Goal: Task Accomplishment & Management: Complete application form

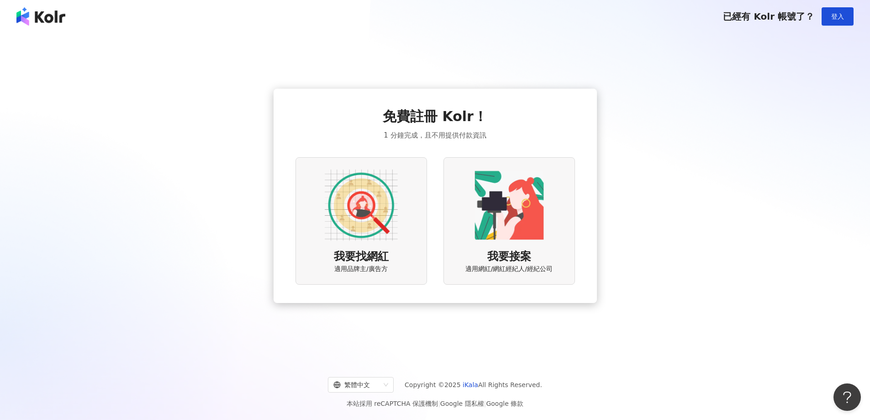
click at [660, 262] on div "免費註冊 Kolr！ 1 分鐘完成，且不用提供付款資訊 我要找網紅 適用品牌主/廣告方 我要接案 適用網紅/網紅經紀人/經紀公司" at bounding box center [435, 195] width 848 height 311
click at [505, 220] on img at bounding box center [509, 205] width 73 height 73
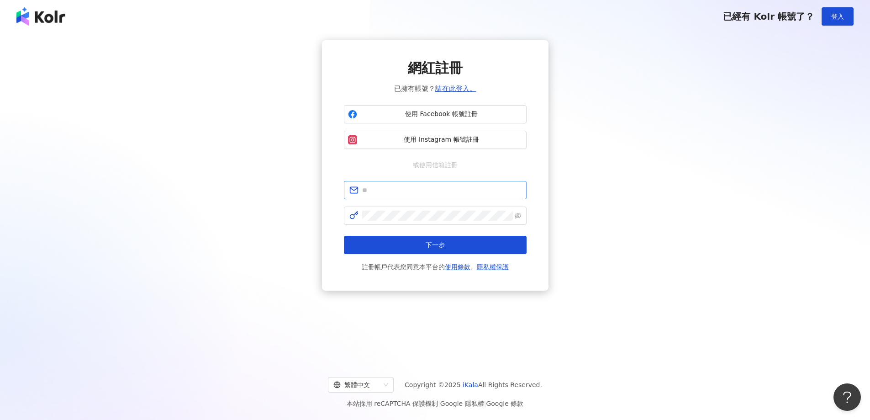
click at [394, 197] on span at bounding box center [435, 190] width 183 height 18
type input "*"
type input "**********"
click at [453, 116] on span "使用 Facebook 帳號註冊" at bounding box center [442, 114] width 162 height 9
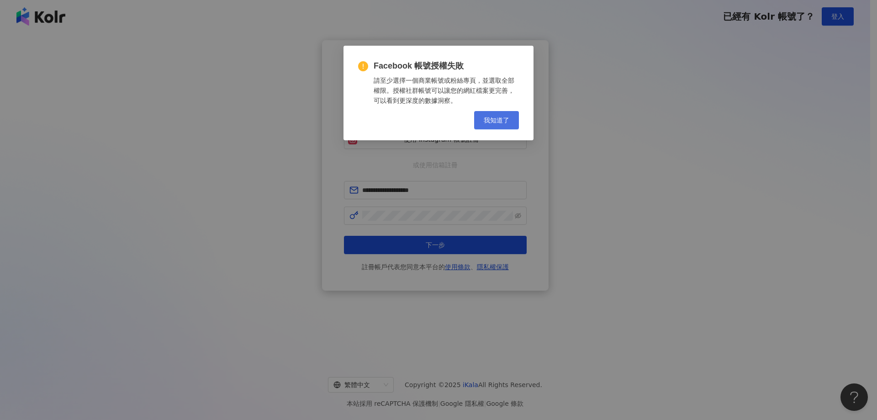
drag, startPoint x: 481, startPoint y: 126, endPoint x: 486, endPoint y: 120, distance: 7.6
click at [486, 120] on span "我知道了" at bounding box center [497, 119] width 26 height 7
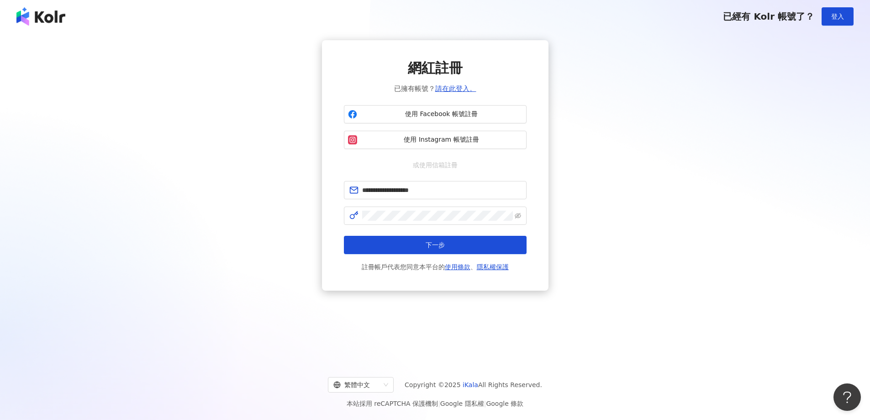
click at [597, 232] on div "**********" at bounding box center [435, 165] width 848 height 250
click at [477, 163] on div "或使用信箱註冊" at bounding box center [435, 165] width 183 height 10
click at [403, 241] on button "下一步" at bounding box center [435, 245] width 183 height 18
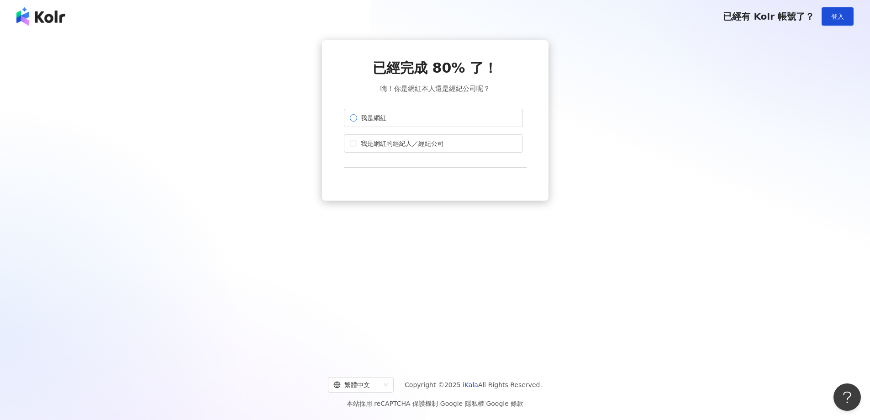
click at [369, 125] on label "我是網紅" at bounding box center [433, 118] width 179 height 18
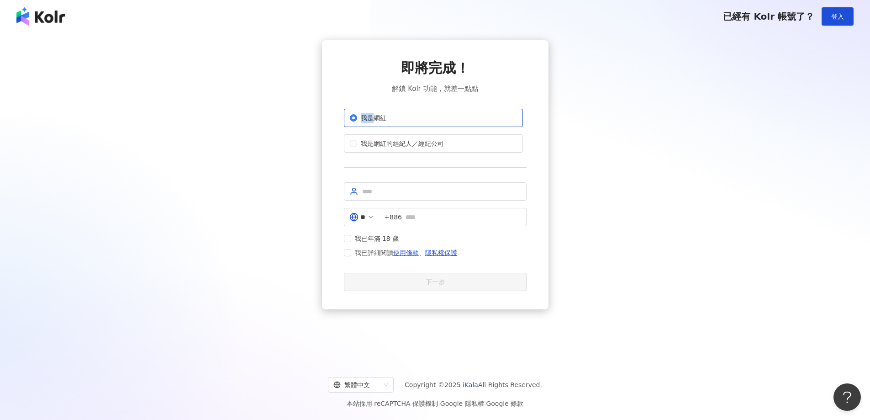
click at [369, 125] on label "我是網紅" at bounding box center [433, 118] width 179 height 18
click at [450, 121] on label "我是網紅" at bounding box center [433, 118] width 179 height 18
click at [521, 96] on div "即將完成！ 解鎖 Kolr 功能，就差一點點 我是網紅 我是網紅的經紀人／經紀公司 ** +886 我已年滿 18 歲 我已詳細閱讀 使用條款 、 隱私權保護…" at bounding box center [435, 174] width 183 height 232
click at [442, 148] on label "我是網紅的經紀人／經紀公司" at bounding box center [433, 143] width 179 height 18
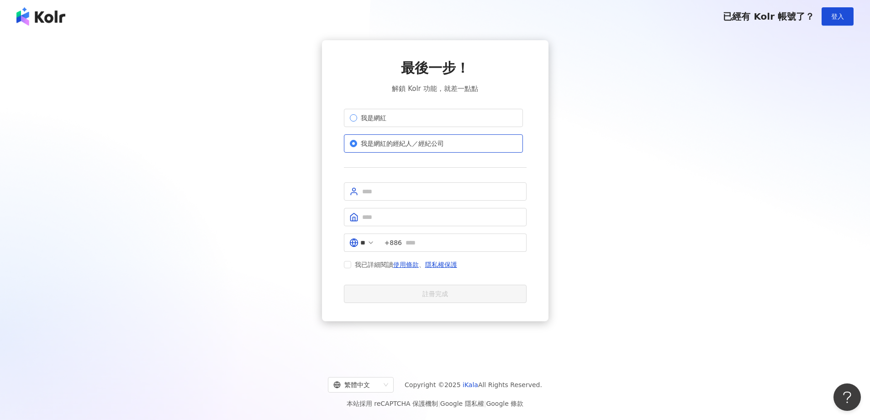
click at [467, 117] on label "我是網紅" at bounding box center [433, 118] width 179 height 18
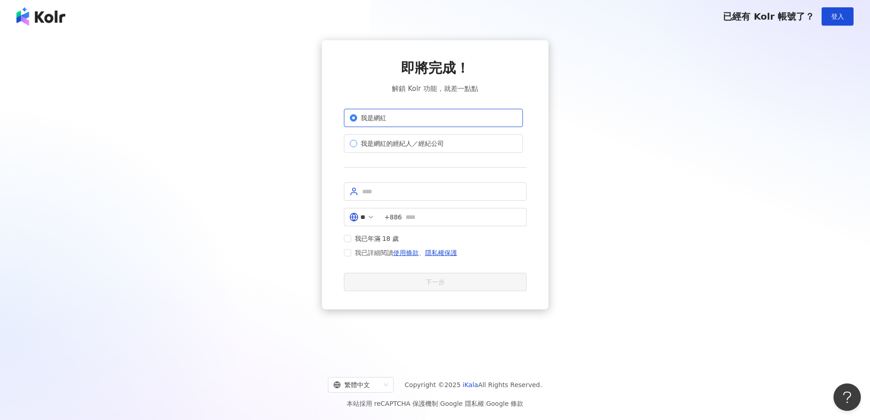
click at [440, 143] on span "我是網紅的經紀人／經紀公司" at bounding box center [402, 143] width 90 height 10
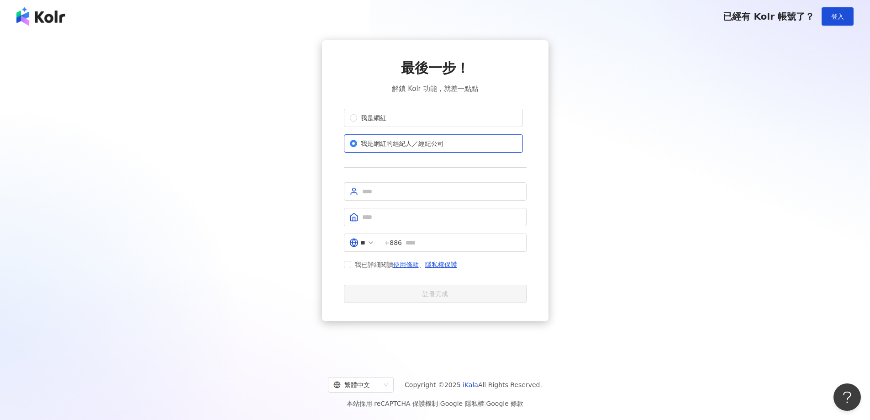
click at [448, 127] on div "我是網紅 我是網紅的經紀人／經紀公司" at bounding box center [435, 131] width 183 height 44
click at [443, 132] on div "我是網紅 我是網紅的經紀人／經紀公司" at bounding box center [435, 131] width 183 height 44
click at [422, 123] on label "我是網紅" at bounding box center [433, 118] width 179 height 18
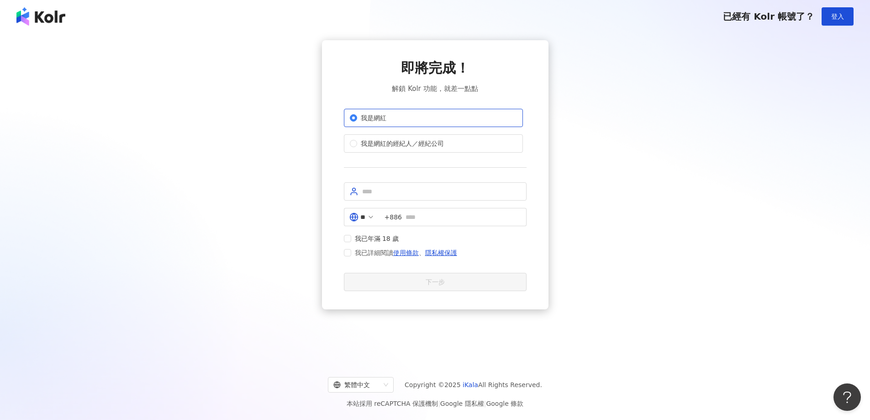
click at [507, 201] on form "** +886 我已年滿 18 歲 我已詳細閱讀 使用條款 、 隱私權保護 下一步" at bounding box center [435, 236] width 183 height 109
click at [473, 189] on input "text" at bounding box center [441, 191] width 159 height 10
drag, startPoint x: 392, startPoint y: 188, endPoint x: 397, endPoint y: 188, distance: 5.0
click at [392, 188] on input "text" at bounding box center [441, 191] width 159 height 10
click at [471, 197] on span at bounding box center [435, 191] width 183 height 18
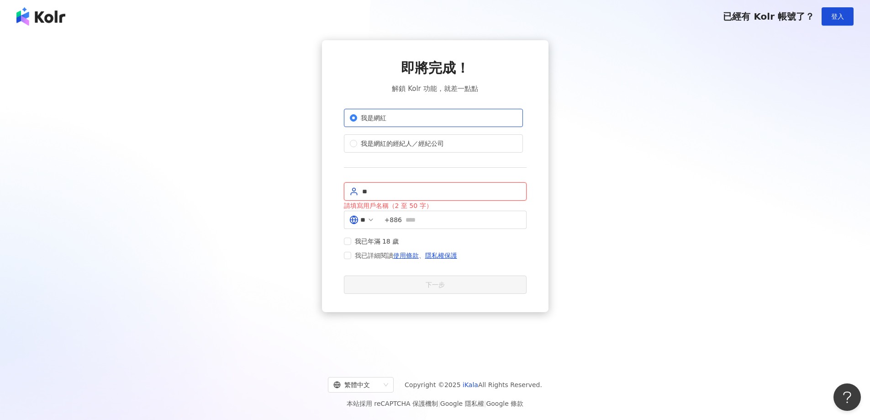
type input "*"
type input "********"
click at [489, 216] on input "text" at bounding box center [464, 220] width 116 height 10
click at [490, 216] on input "text" at bounding box center [464, 217] width 116 height 10
click at [411, 186] on input "********" at bounding box center [441, 191] width 159 height 10
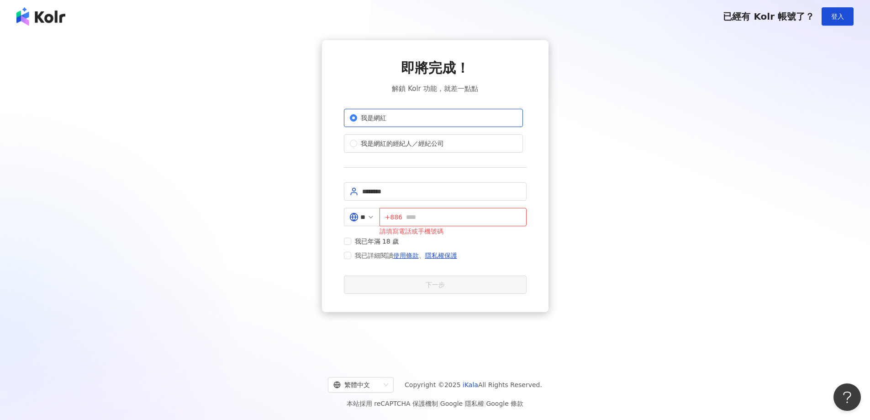
click at [423, 214] on input "text" at bounding box center [463, 217] width 115 height 10
type input "**********"
click at [788, 219] on div "**********" at bounding box center [435, 176] width 848 height 272
click at [371, 239] on span "我已年滿 18 歲" at bounding box center [377, 238] width 52 height 10
click at [352, 253] on span "我已詳細閱讀 使用條款 、 隱私權保護" at bounding box center [406, 252] width 110 height 11
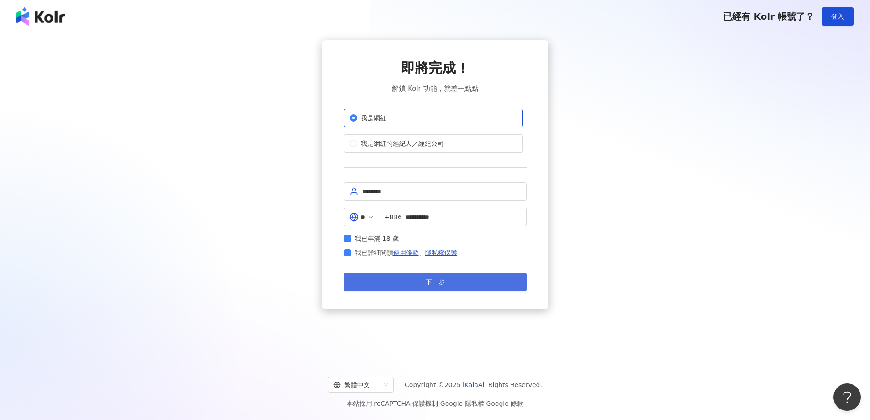
click at [359, 287] on button "下一步" at bounding box center [435, 282] width 183 height 18
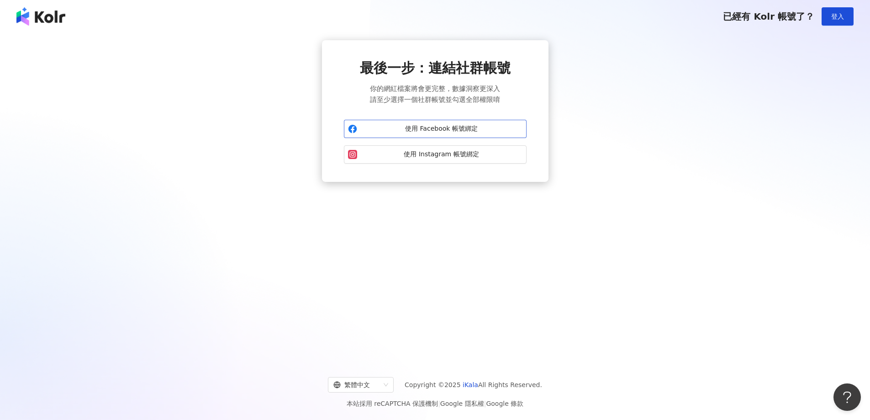
drag, startPoint x: 502, startPoint y: 129, endPoint x: 456, endPoint y: 132, distance: 45.8
click at [456, 132] on span "使用 Facebook 帳號綁定" at bounding box center [442, 128] width 162 height 9
click at [683, 220] on div "最後一步：連結社群帳號 你的網紅檔案將會更完整，數據洞察更深入 請至少選擇一個社群帳號並勾選全部權限唷 使用 Facebook 帳號綁定 使用 Instagr…" at bounding box center [435, 196] width 870 height 326
drag, startPoint x: 575, startPoint y: 239, endPoint x: 575, endPoint y: 226, distance: 12.8
click at [575, 236] on div "最後一步：連結社群帳號 你的網紅檔案將會更完整，數據洞察更深入 請至少選擇一個社群帳號並勾選全部權限唷 使用 Facebook 帳號綁定 使用 Instagr…" at bounding box center [435, 196] width 870 height 326
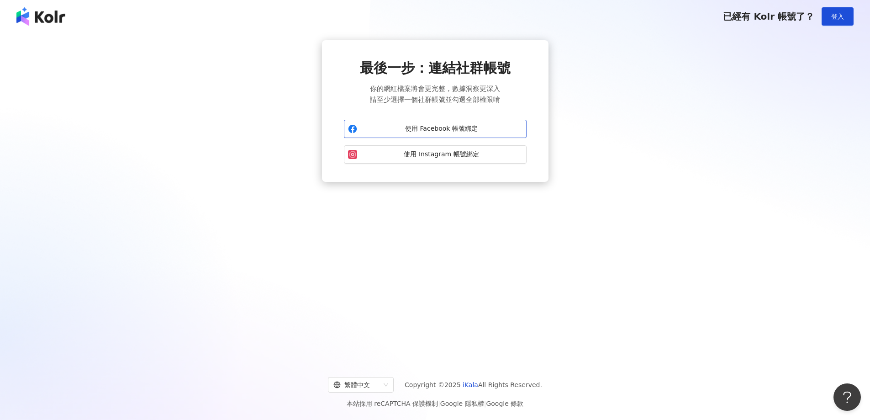
click at [447, 128] on span "使用 Facebook 帳號綁定" at bounding box center [442, 128] width 162 height 9
click at [830, 23] on button "登入" at bounding box center [838, 16] width 32 height 18
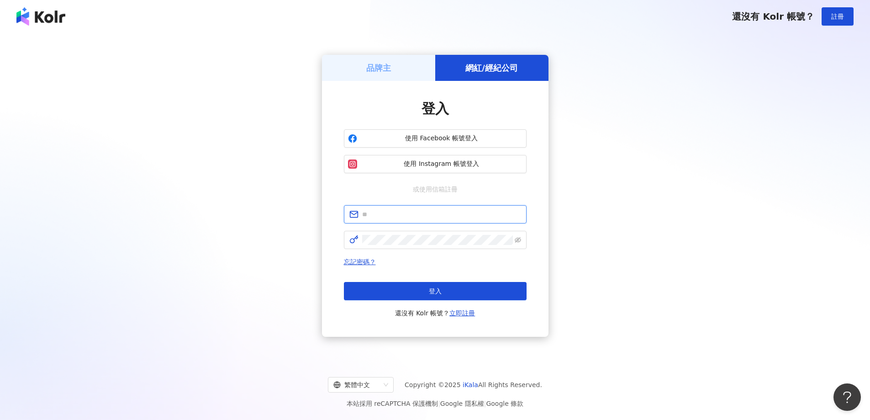
click at [475, 217] on input "text" at bounding box center [441, 214] width 159 height 10
type input "**********"
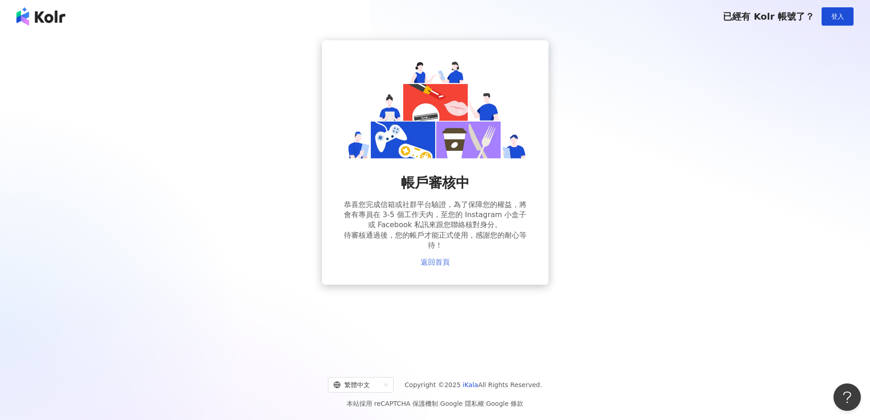
click at [438, 262] on link "返回首頁" at bounding box center [435, 262] width 29 height 8
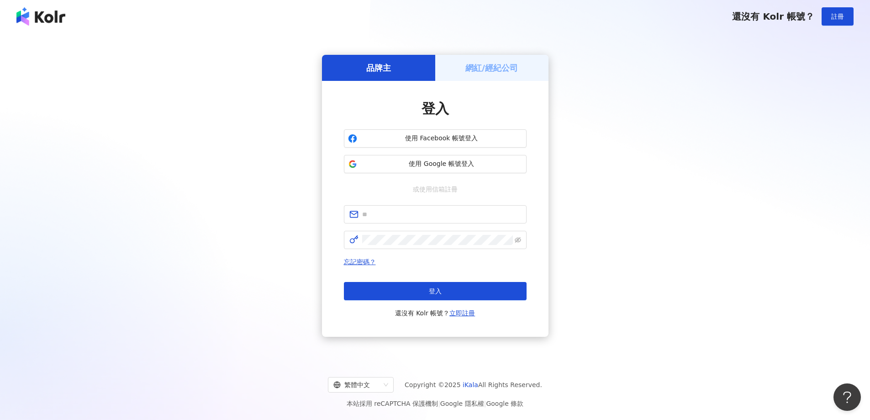
click at [24, 21] on img at bounding box center [40, 16] width 49 height 18
